Goal: Information Seeking & Learning: Learn about a topic

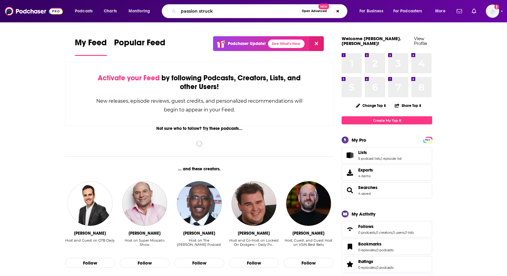
type input "passion struck"
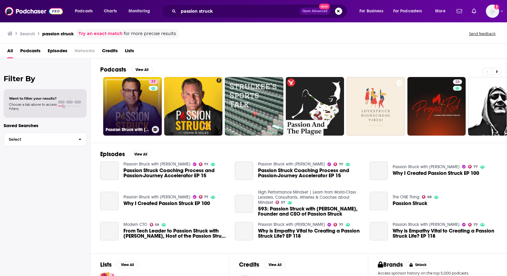
click at [132, 100] on link "77 Passion Struck with [PERSON_NAME]" at bounding box center [132, 106] width 59 height 59
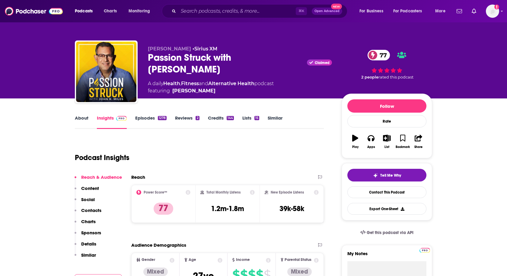
click at [78, 121] on link "About" at bounding box center [82, 122] width 14 height 14
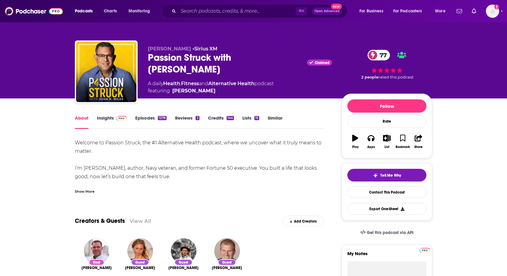
click at [82, 191] on div "Show More" at bounding box center [85, 191] width 20 height 6
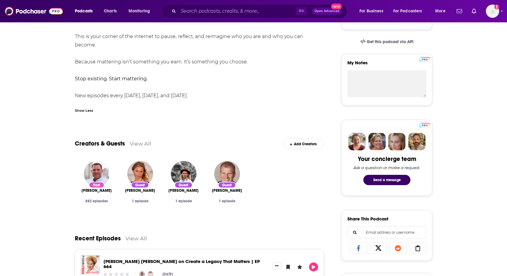
scroll to position [208, 0]
